Goal: Navigation & Orientation: Find specific page/section

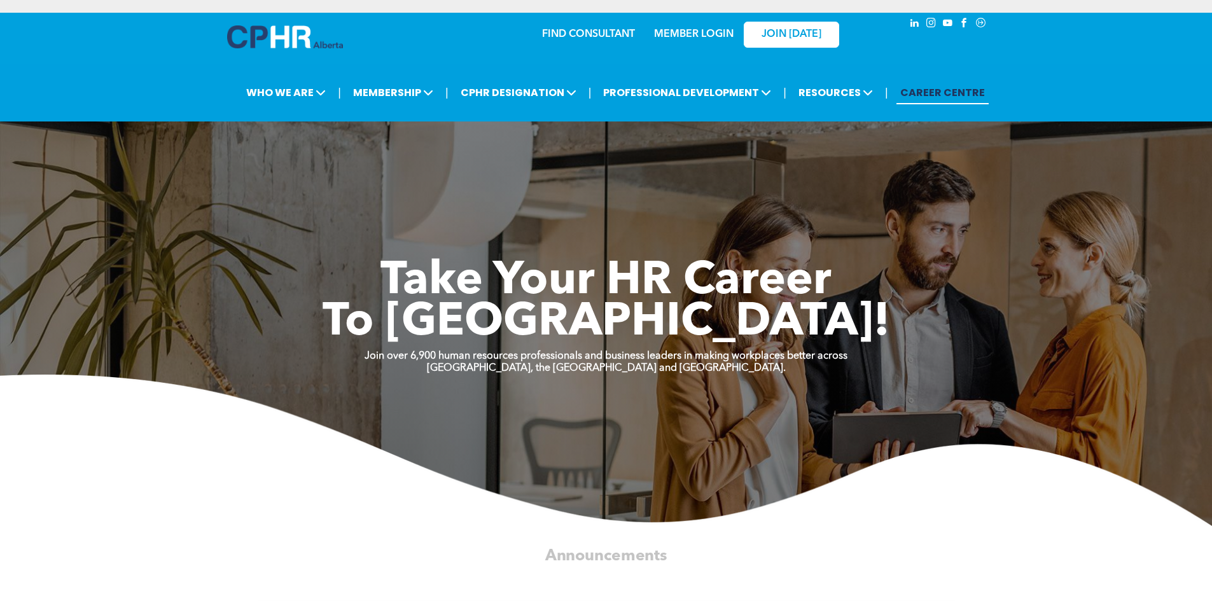
click at [691, 32] on link "MEMBER LOGIN" at bounding box center [693, 34] width 79 height 10
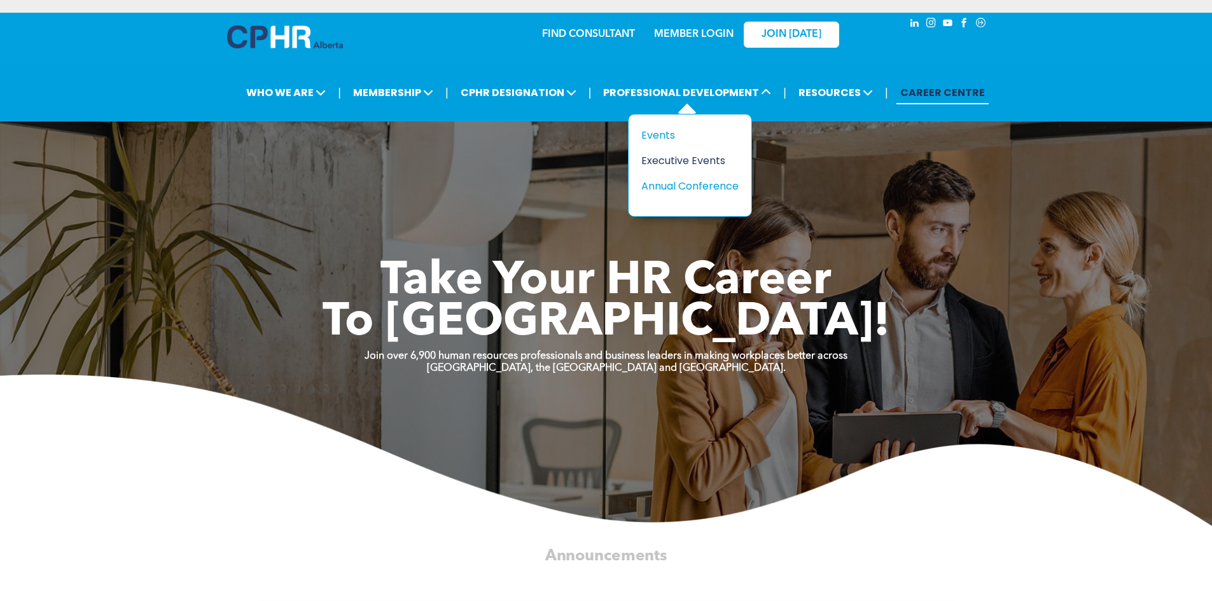
click at [661, 157] on div "Executive Events" at bounding box center [685, 161] width 88 height 16
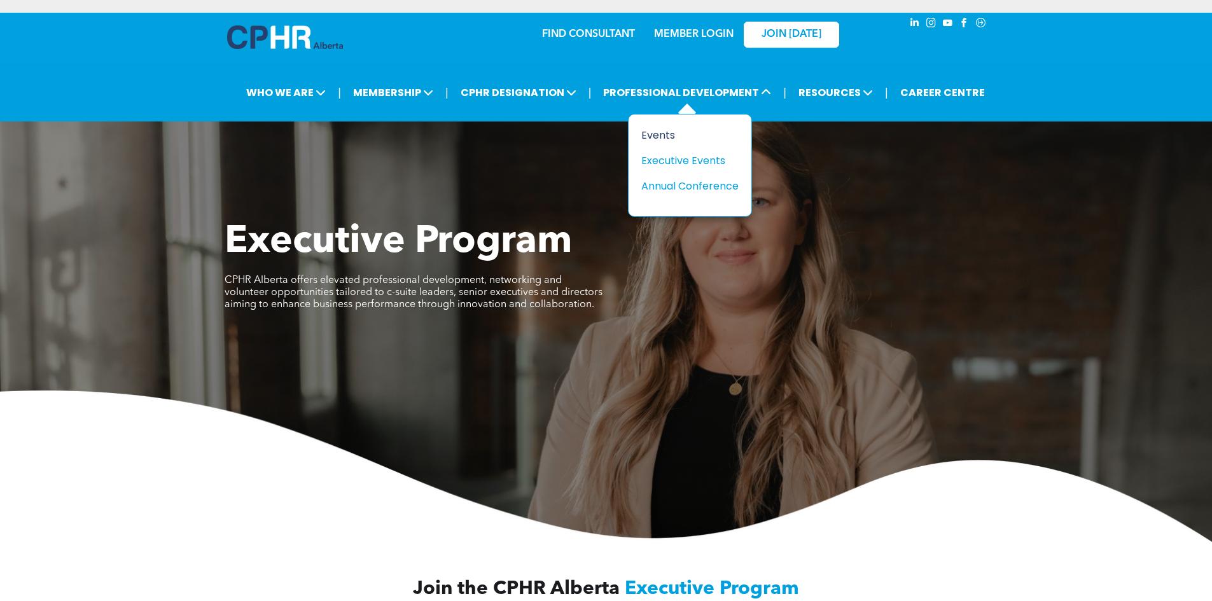
click at [677, 135] on div "Events" at bounding box center [685, 135] width 88 height 16
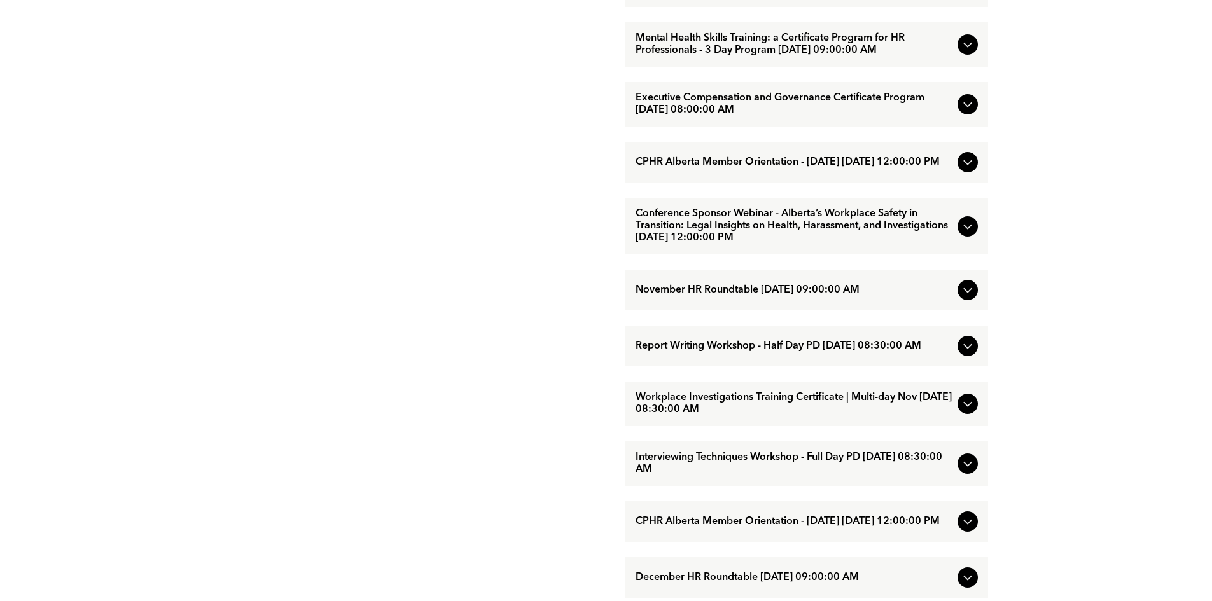
scroll to position [1145, 0]
